Goal: Navigation & Orientation: Find specific page/section

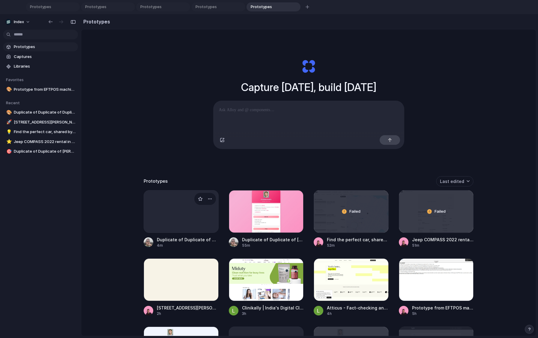
click at [180, 224] on div at bounding box center [181, 211] width 75 height 43
click at [170, 278] on div at bounding box center [181, 279] width 75 height 43
click at [252, 278] on div at bounding box center [266, 279] width 75 height 43
click at [253, 274] on div at bounding box center [266, 279] width 75 height 43
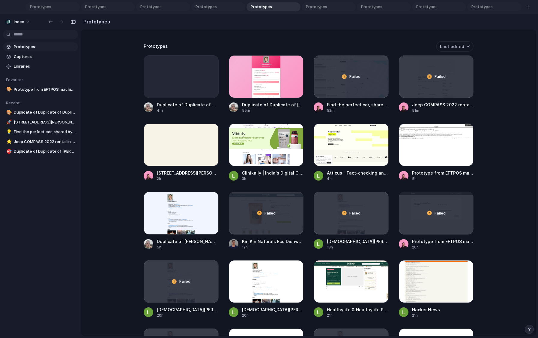
scroll to position [342, 0]
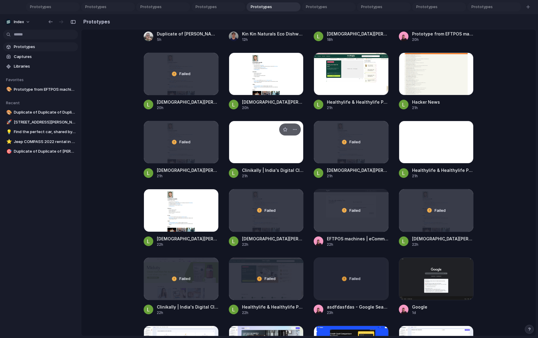
click at [252, 154] on div at bounding box center [266, 142] width 75 height 43
click at [293, 6] on span "Prototypes" at bounding box center [295, 7] width 37 height 6
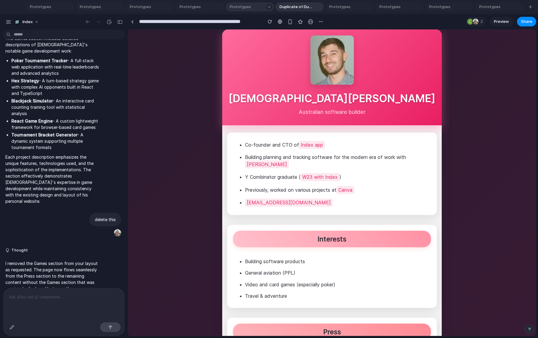
click at [235, 8] on span "Prototypes" at bounding box center [245, 7] width 37 height 6
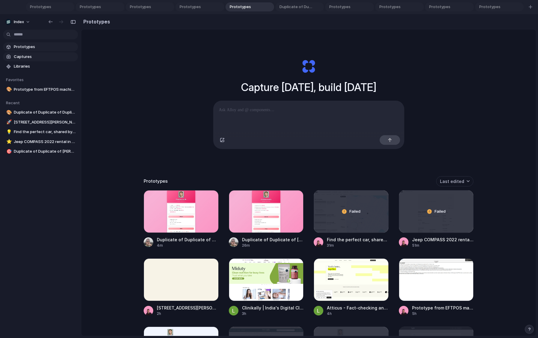
click at [41, 55] on span "Captures" at bounding box center [45, 57] width 62 height 6
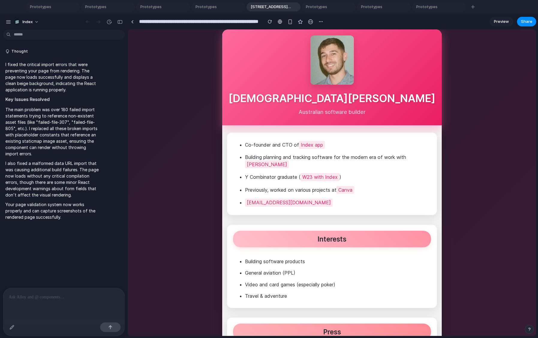
type input "**********"
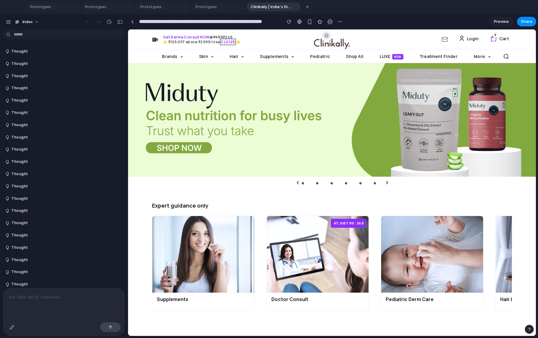
scroll to position [530, 0]
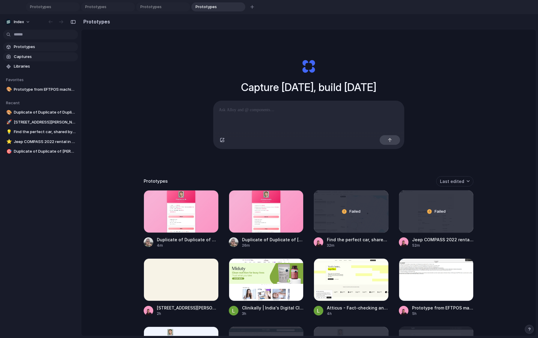
click at [22, 59] on span "Captures" at bounding box center [45, 57] width 62 height 6
click at [22, 57] on div "Copy link" at bounding box center [269, 169] width 538 height 338
click at [13, 65] on div "Copy link" at bounding box center [269, 169] width 538 height 338
click at [29, 86] on link "🎨 Prototype from EFTPOS machines | eCommerce | free quote | Tyro" at bounding box center [40, 89] width 75 height 9
click at [35, 122] on span "[STREET_ADDRESS][PERSON_NAME] Hotel Search results" at bounding box center [45, 122] width 62 height 6
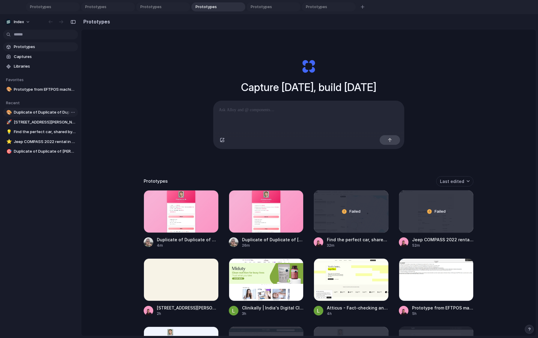
click at [26, 112] on span "Duplicate of Duplicate of Duplicate of [DEMOGRAPHIC_DATA][PERSON_NAME]" at bounding box center [45, 112] width 62 height 6
click at [263, 8] on span "Prototypes" at bounding box center [269, 7] width 43 height 6
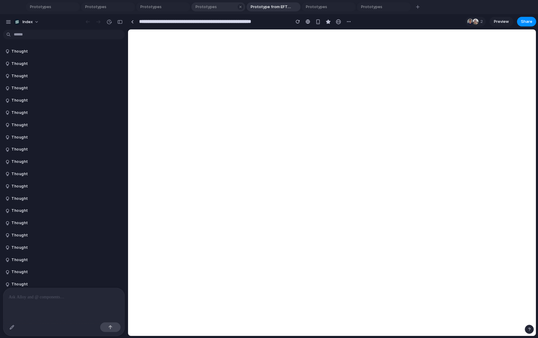
scroll to position [1199, 0]
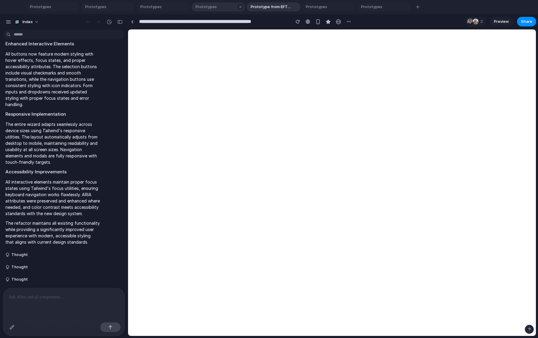
click at [213, 8] on span "Prototypes" at bounding box center [214, 7] width 43 height 6
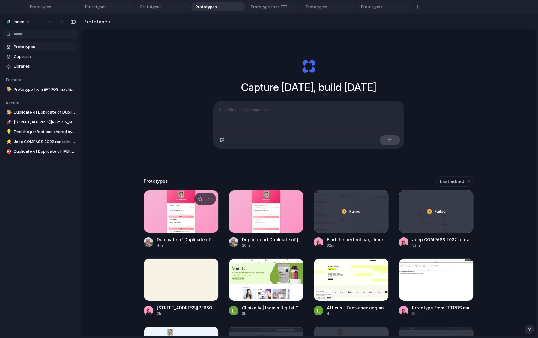
click at [190, 205] on div at bounding box center [181, 211] width 75 height 43
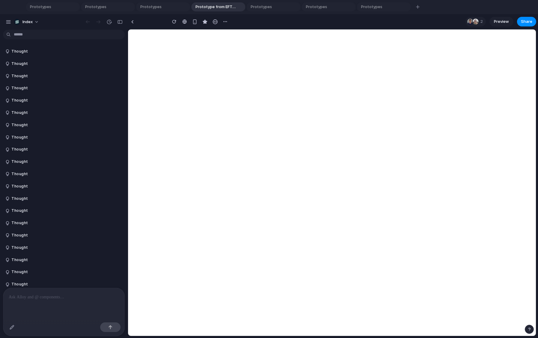
scroll to position [1199, 0]
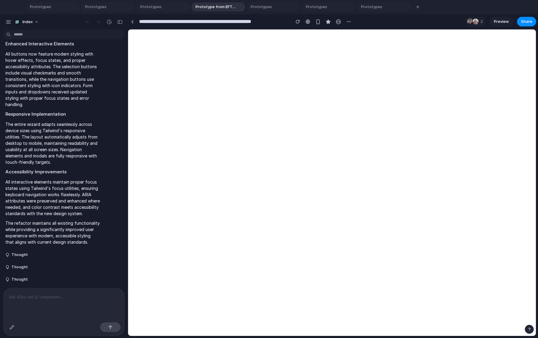
type input "**********"
